Goal: Navigation & Orientation: Go to known website

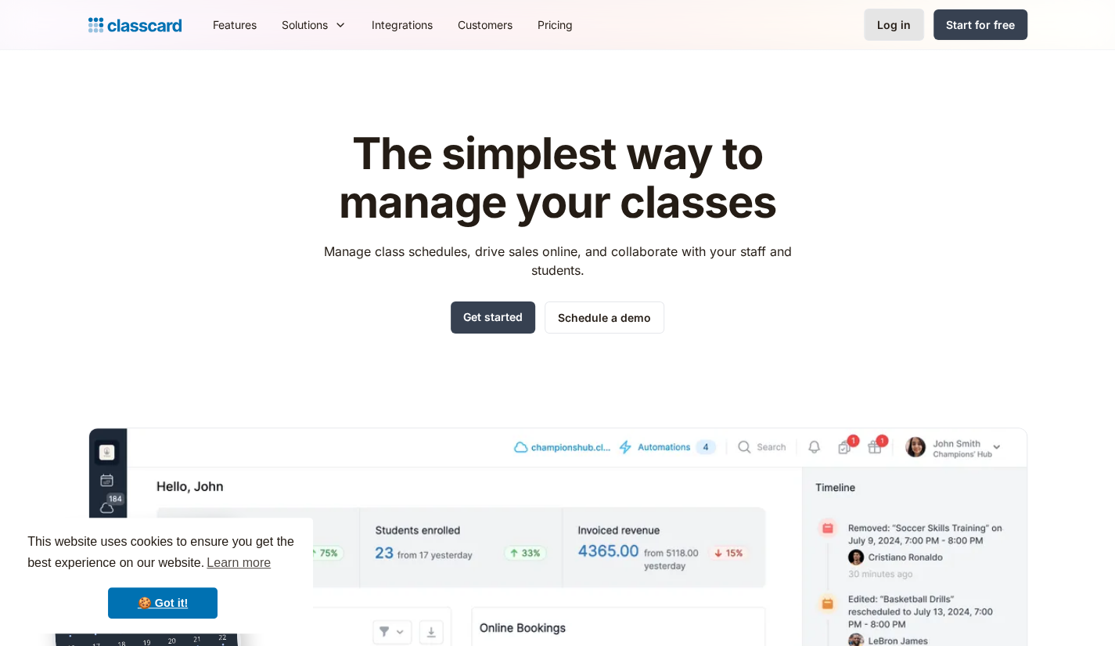
click at [887, 30] on div "Log in" at bounding box center [894, 24] width 34 height 16
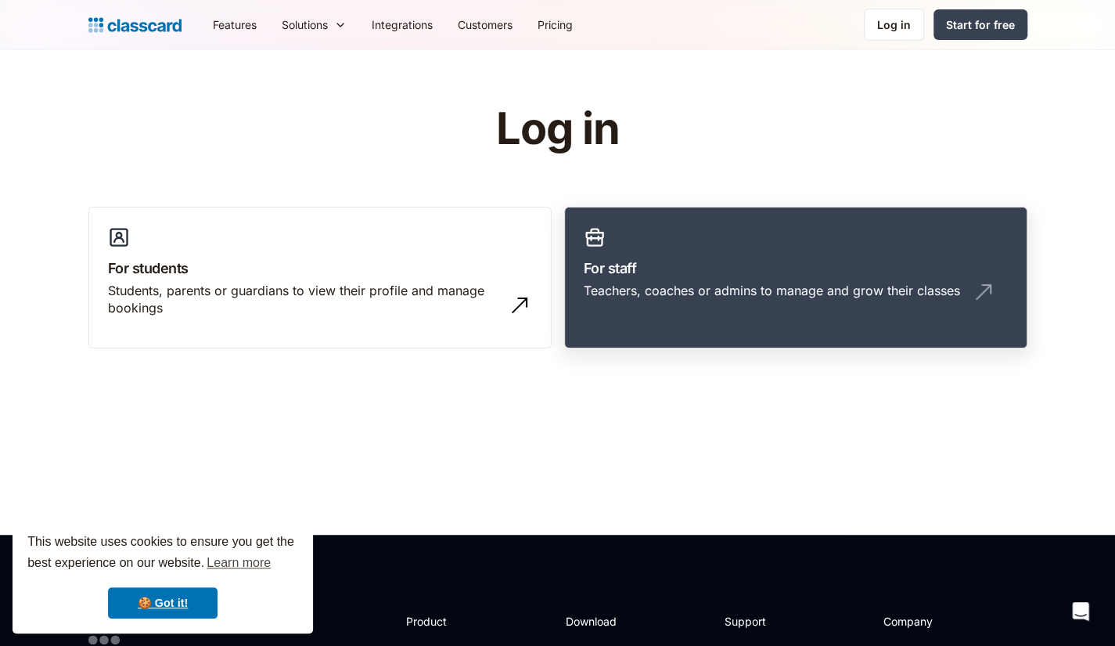
click at [709, 286] on div "Teachers, coaches or admins to manage and grow their classes" at bounding box center [772, 290] width 376 height 17
